Goal: Check status

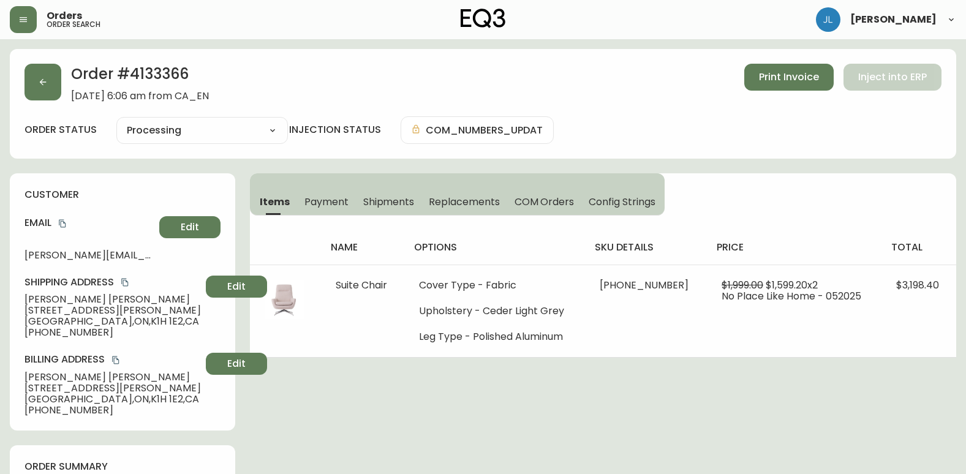
select select "PROCESSING"
click at [40, 91] on button "button" at bounding box center [42, 82] width 37 height 37
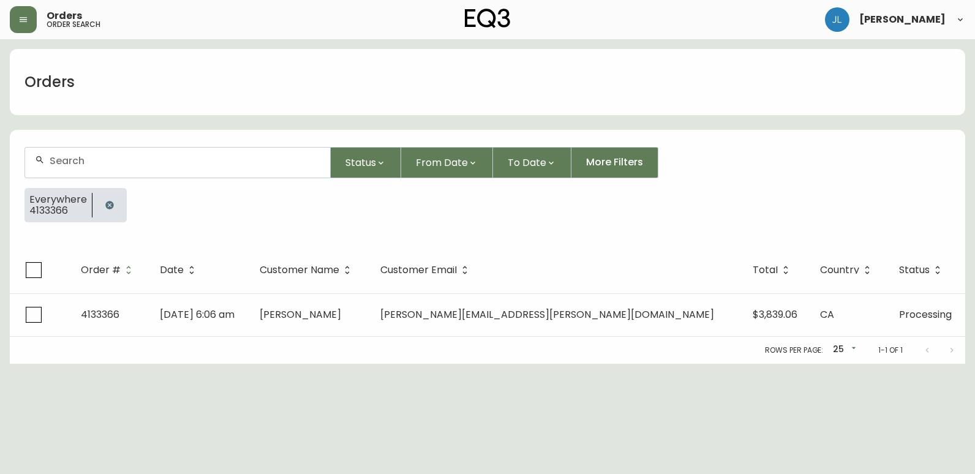
click at [105, 205] on icon "button" at bounding box center [109, 205] width 8 height 8
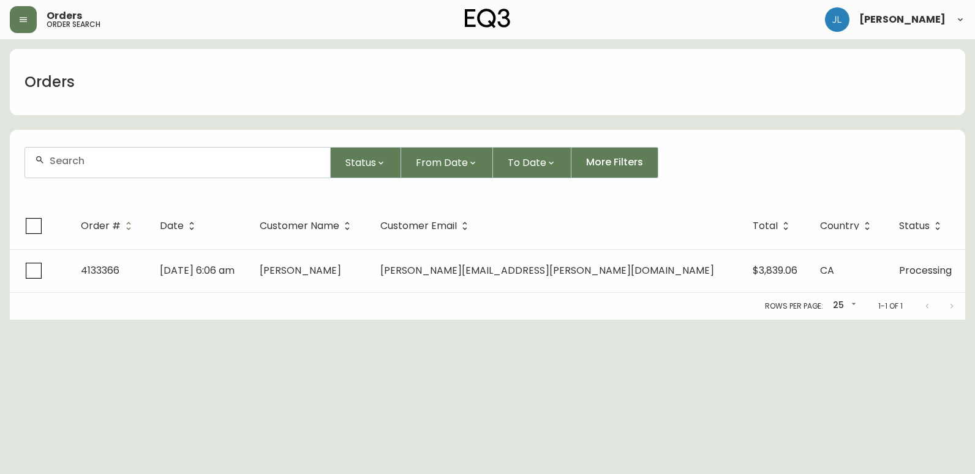
click at [105, 159] on input "text" at bounding box center [185, 161] width 271 height 12
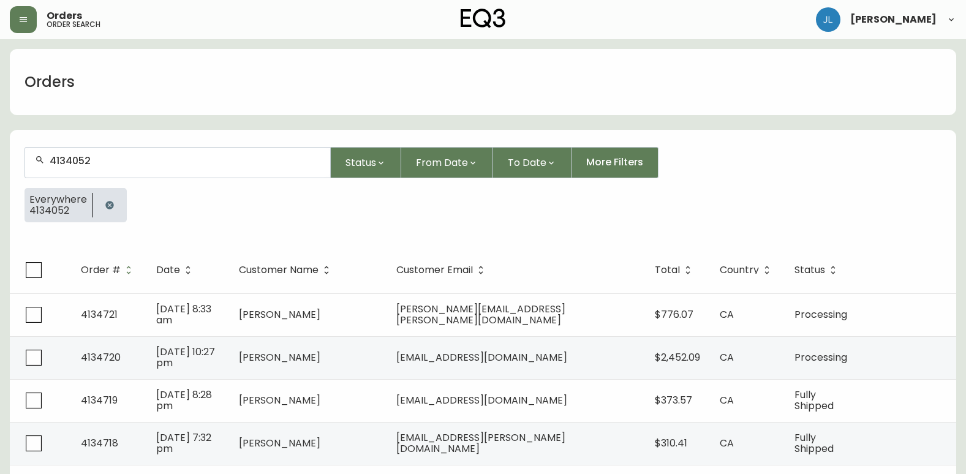
type input "4134052"
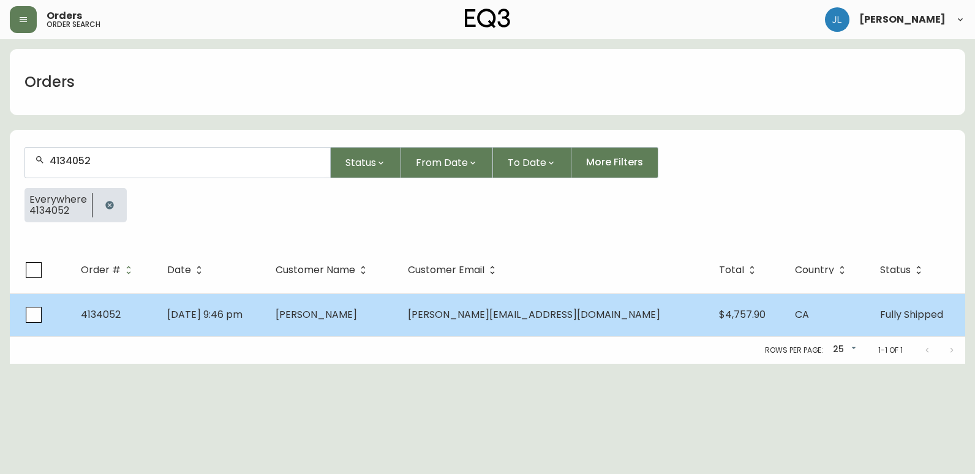
click at [266, 317] on td "[DATE] 9:46 pm" at bounding box center [211, 314] width 108 height 43
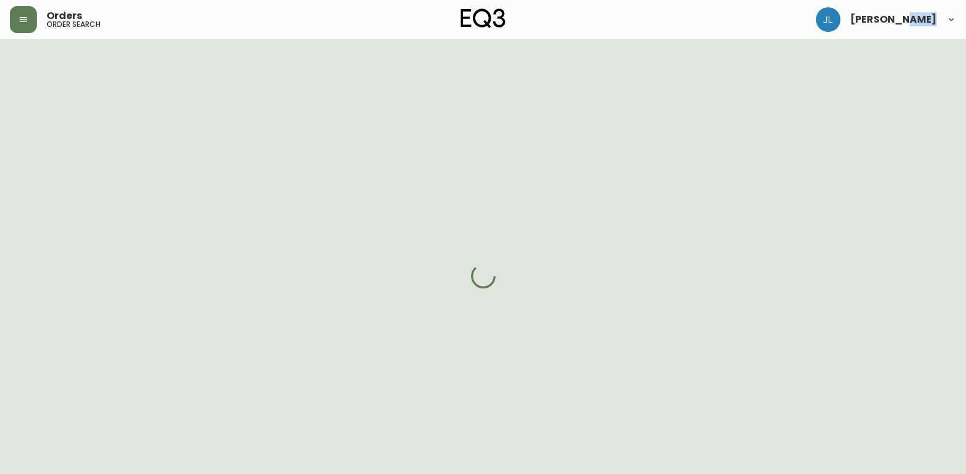
click at [290, 317] on div at bounding box center [483, 276] width 966 height 474
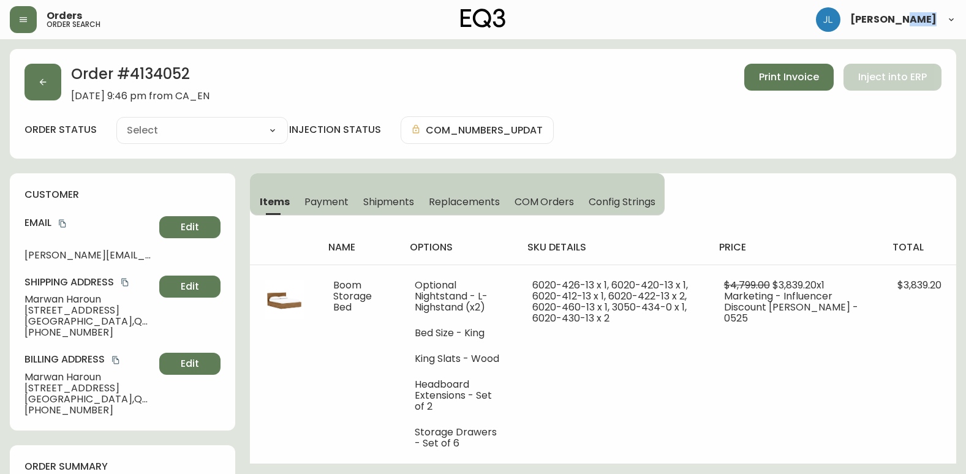
type input "Fully Shipped"
select select "FULLY_SHIPPED"
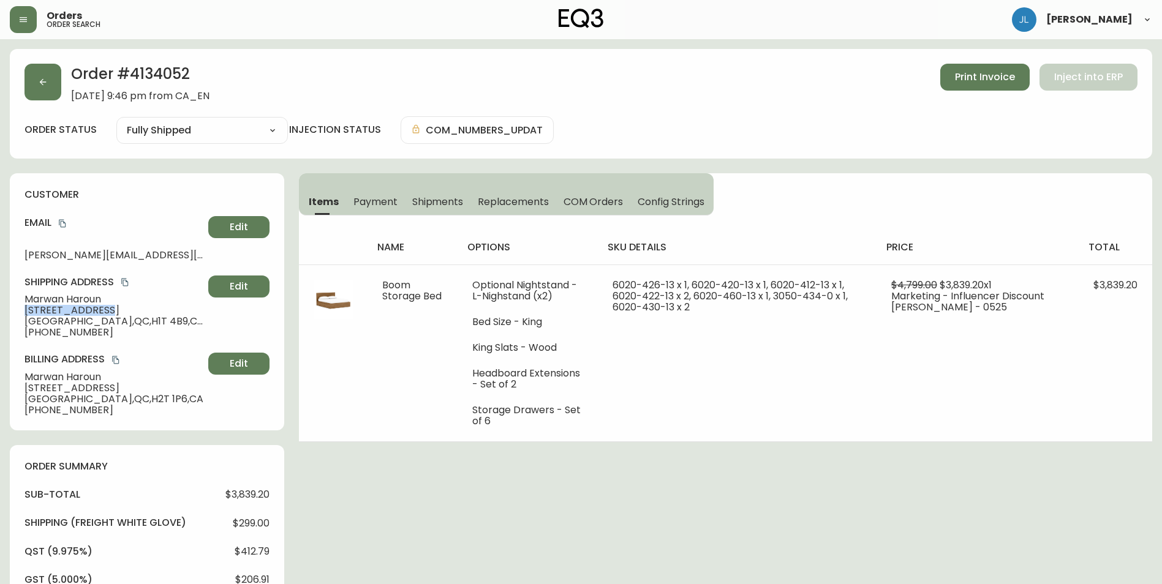
drag, startPoint x: 20, startPoint y: 305, endPoint x: 125, endPoint y: 309, distance: 104.8
click at [125, 309] on div "customer Email [PERSON_NAME][EMAIL_ADDRESS][DOMAIN_NAME] Edit Shipping Address …" at bounding box center [147, 301] width 274 height 257
drag, startPoint x: 91, startPoint y: 322, endPoint x: 126, endPoint y: 323, distance: 34.3
click at [126, 323] on span "[STREET_ADDRESS]" at bounding box center [113, 321] width 179 height 11
copy span "H1T 4B9"
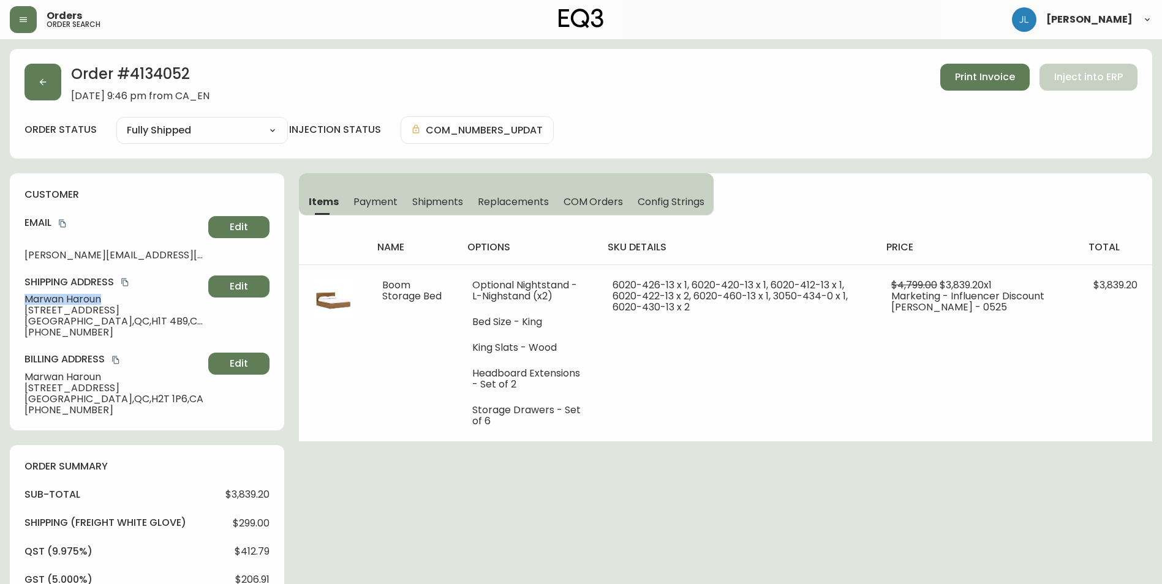
drag, startPoint x: 121, startPoint y: 296, endPoint x: 28, endPoint y: 296, distance: 92.5
click at [28, 296] on span "[PERSON_NAME]" at bounding box center [113, 299] width 179 height 11
copy span "[PERSON_NAME]"
drag, startPoint x: 110, startPoint y: 309, endPoint x: 17, endPoint y: 312, distance: 93.1
click at [17, 312] on div "customer Email [PERSON_NAME][EMAIL_ADDRESS][DOMAIN_NAME] Edit Shipping Address …" at bounding box center [147, 301] width 274 height 257
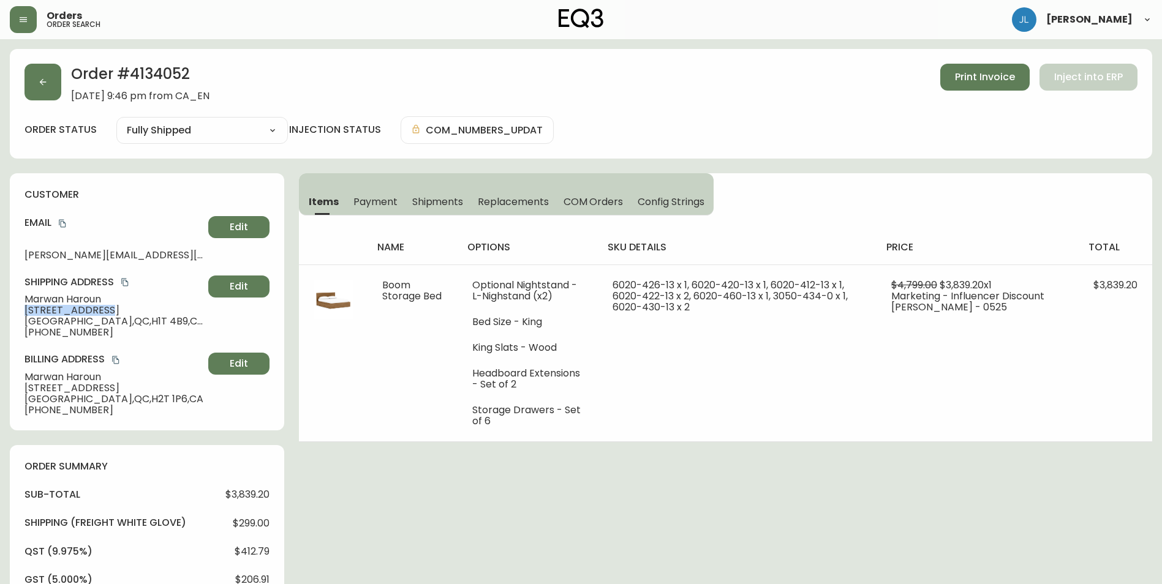
copy span "[STREET_ADDRESS]"
drag, startPoint x: 91, startPoint y: 323, endPoint x: 126, endPoint y: 323, distance: 34.3
click at [126, 323] on span "[STREET_ADDRESS]" at bounding box center [113, 321] width 179 height 11
copy span "H1T 4B9"
drag, startPoint x: 35, startPoint y: 333, endPoint x: 92, endPoint y: 333, distance: 57.6
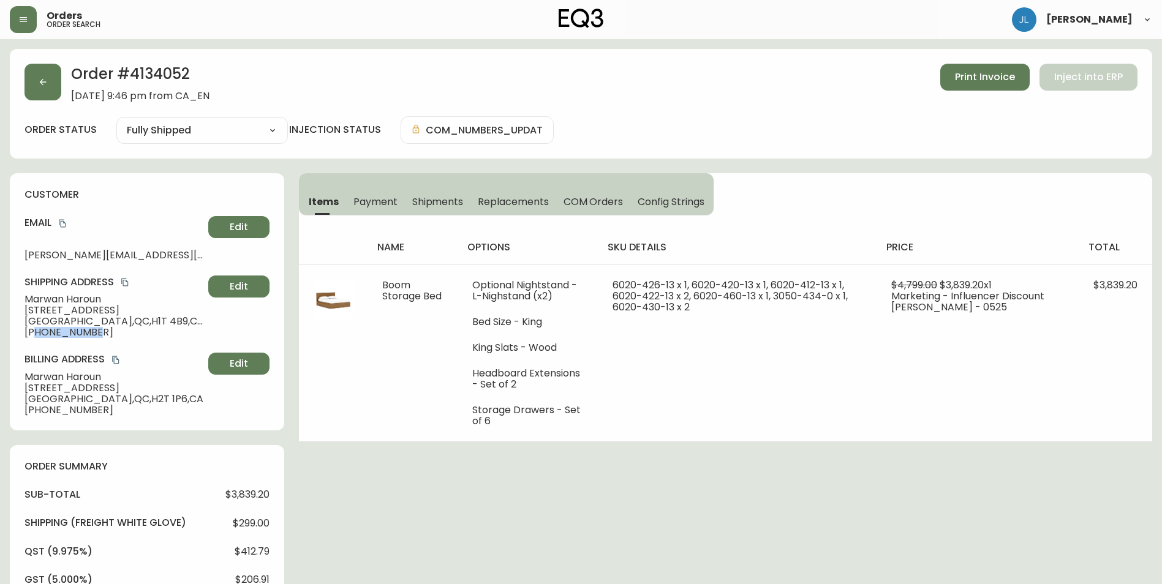
click at [92, 333] on span "[PHONE_NUMBER]" at bounding box center [113, 332] width 179 height 11
copy span "4385222161"
